Goal: Find specific page/section: Find specific page/section

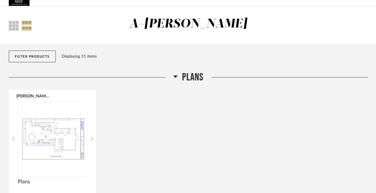
scroll to position [23, 0]
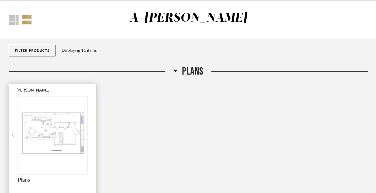
click at [92, 136] on icon at bounding box center [92, 135] width 3 height 5
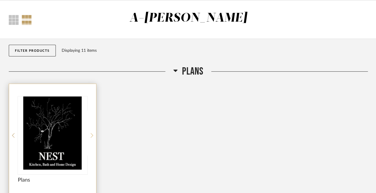
click at [92, 136] on icon at bounding box center [92, 135] width 3 height 5
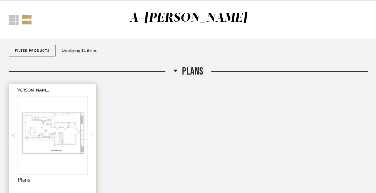
click at [73, 134] on img "0" at bounding box center [53, 132] width 70 height 73
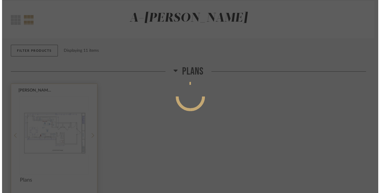
scroll to position [0, 0]
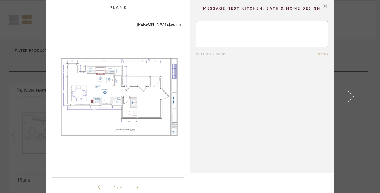
click at [136, 187] on icon at bounding box center [137, 186] width 3 height 5
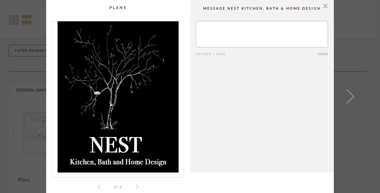
click at [136, 186] on icon at bounding box center [137, 186] width 3 height 5
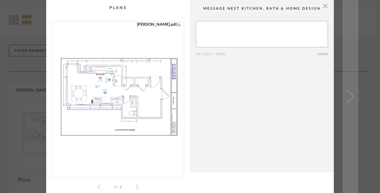
click at [350, 96] on span at bounding box center [347, 96] width 14 height 14
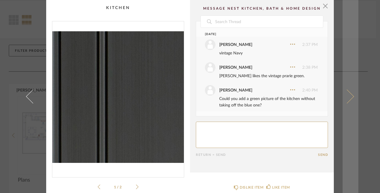
click at [349, 96] on span at bounding box center [347, 96] width 14 height 14
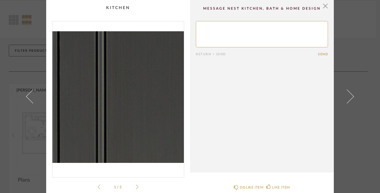
click at [349, 96] on span at bounding box center [347, 96] width 14 height 14
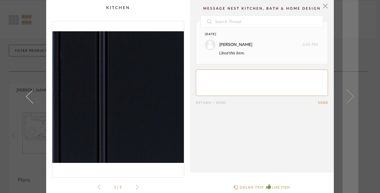
click at [349, 95] on span at bounding box center [347, 96] width 14 height 14
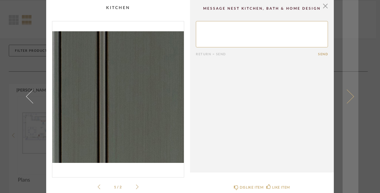
click at [348, 96] on span at bounding box center [347, 96] width 14 height 14
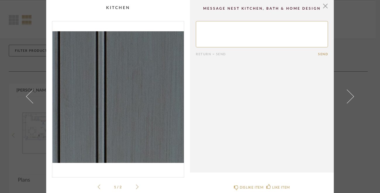
click at [348, 96] on span at bounding box center [347, 96] width 14 height 14
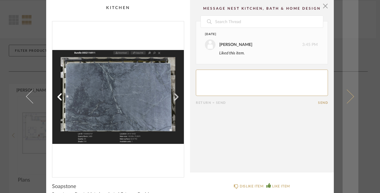
click at [348, 96] on span at bounding box center [347, 96] width 14 height 14
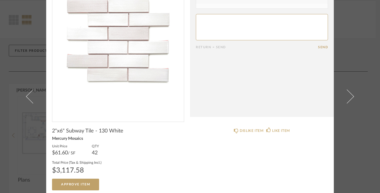
scroll to position [58, 0]
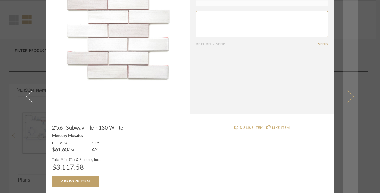
click at [352, 97] on link at bounding box center [351, 96] width 16 height 193
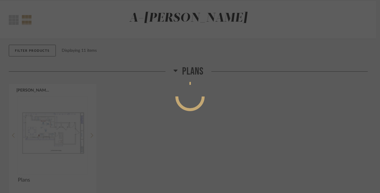
scroll to position [0, 0]
click at [349, 97] on div at bounding box center [190, 96] width 380 height 193
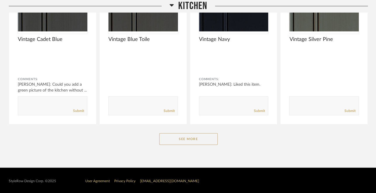
scroll to position [370, 0]
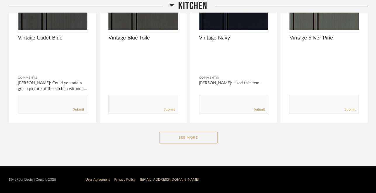
click at [189, 137] on button "See More" at bounding box center [188, 138] width 58 height 12
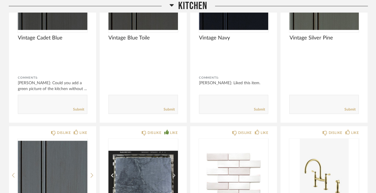
click at [373, 140] on div "Filter Items Category Kitchen (7) Architectural Elements (1) Bath (1) Tile & St…" at bounding box center [188, 121] width 376 height 858
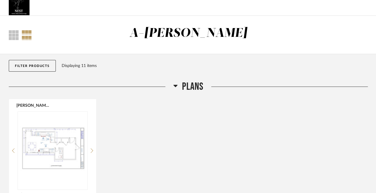
scroll to position [0, 0]
